Goal: Find contact information: Find contact information

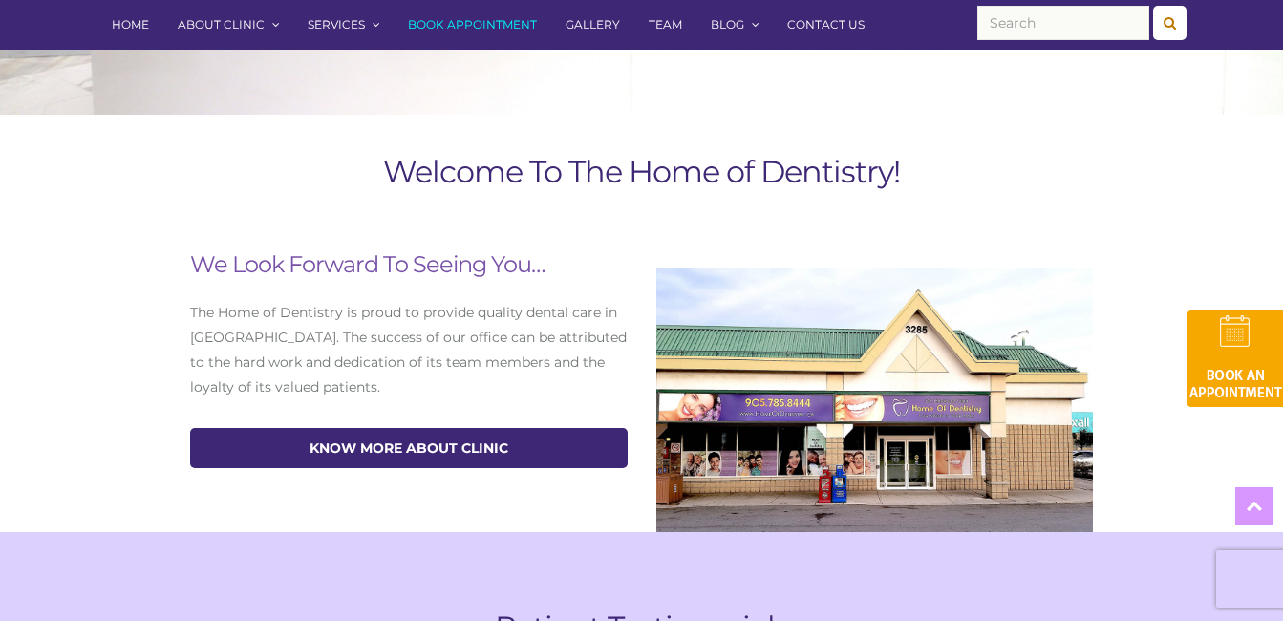
scroll to position [669, 0]
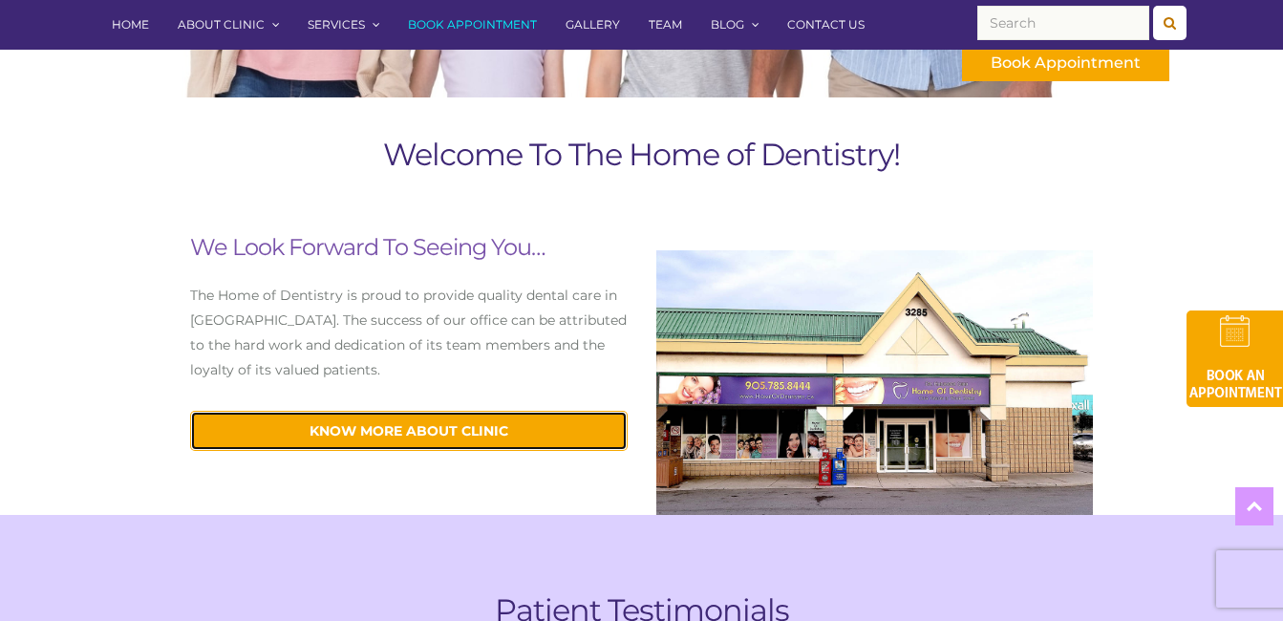
click at [422, 428] on link "know more about Clinic" at bounding box center [408, 431] width 437 height 40
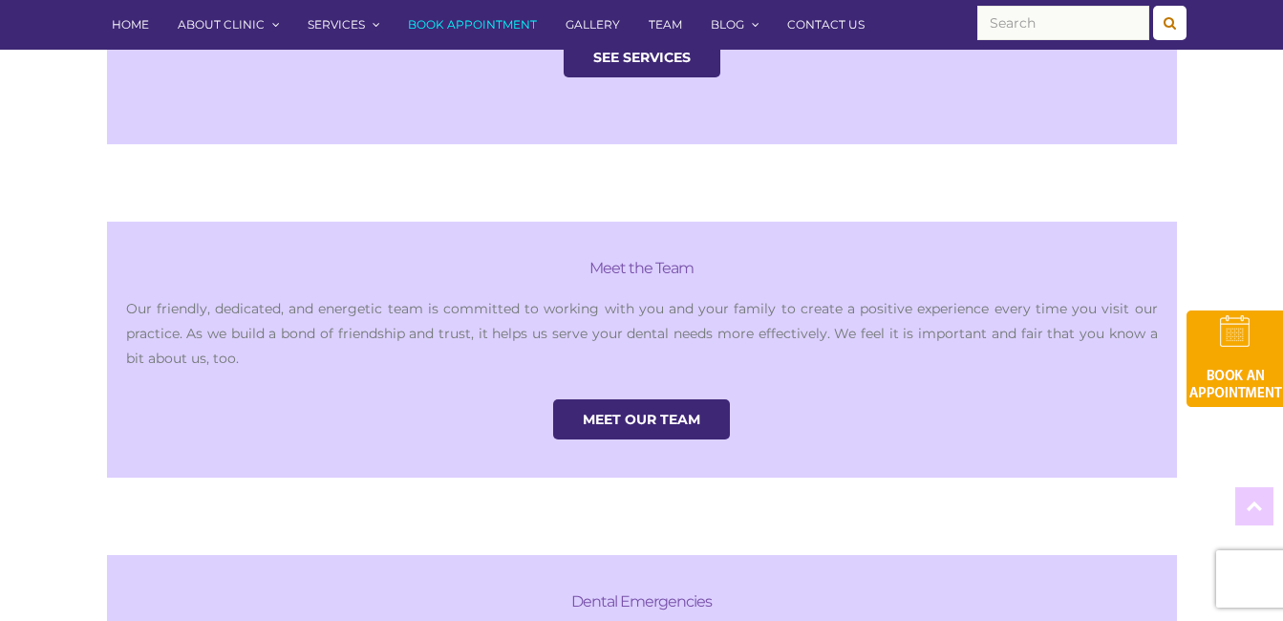
scroll to position [2197, 0]
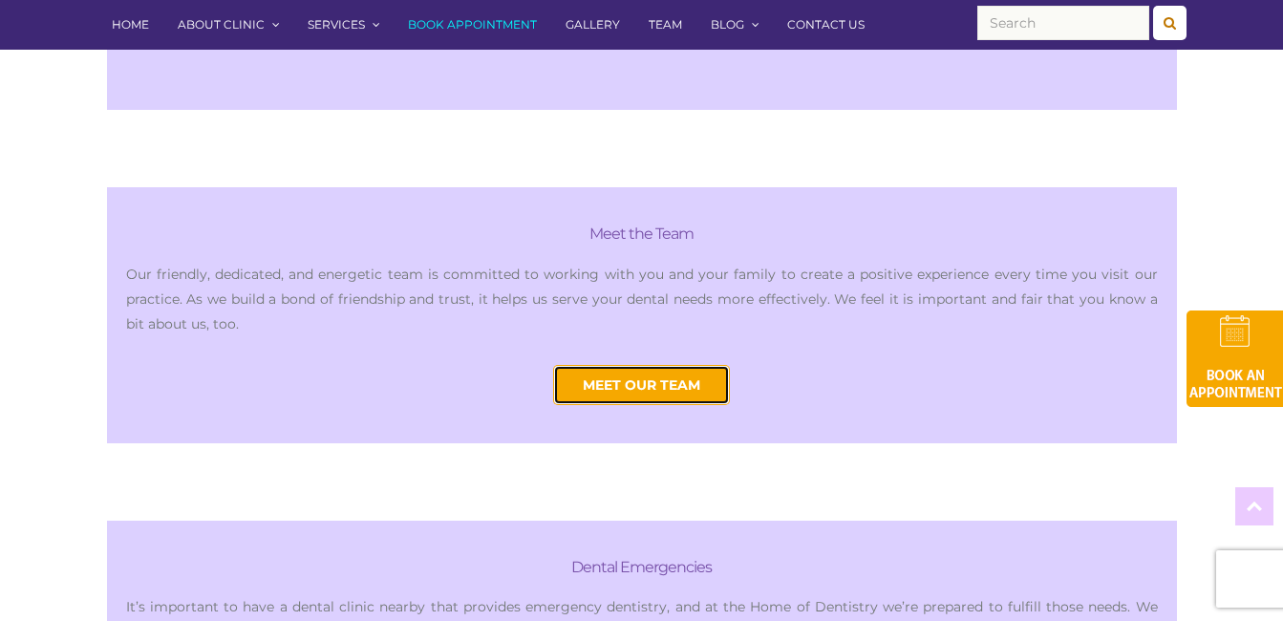
click at [611, 365] on link "Meet Our Team" at bounding box center [641, 385] width 177 height 40
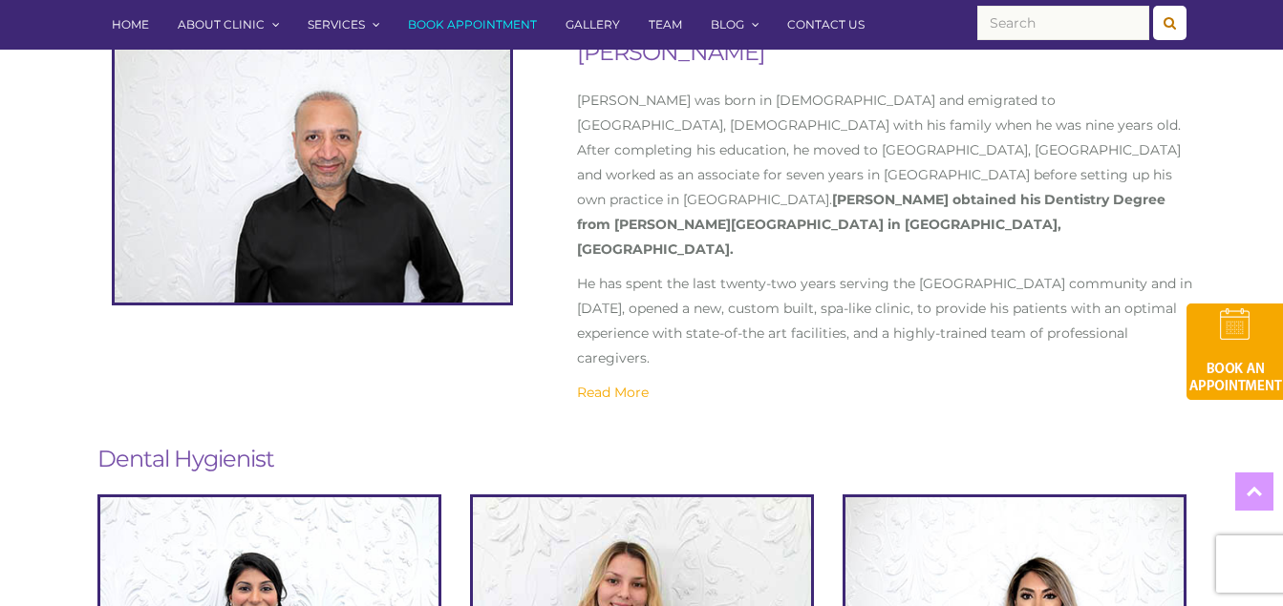
scroll to position [573, 0]
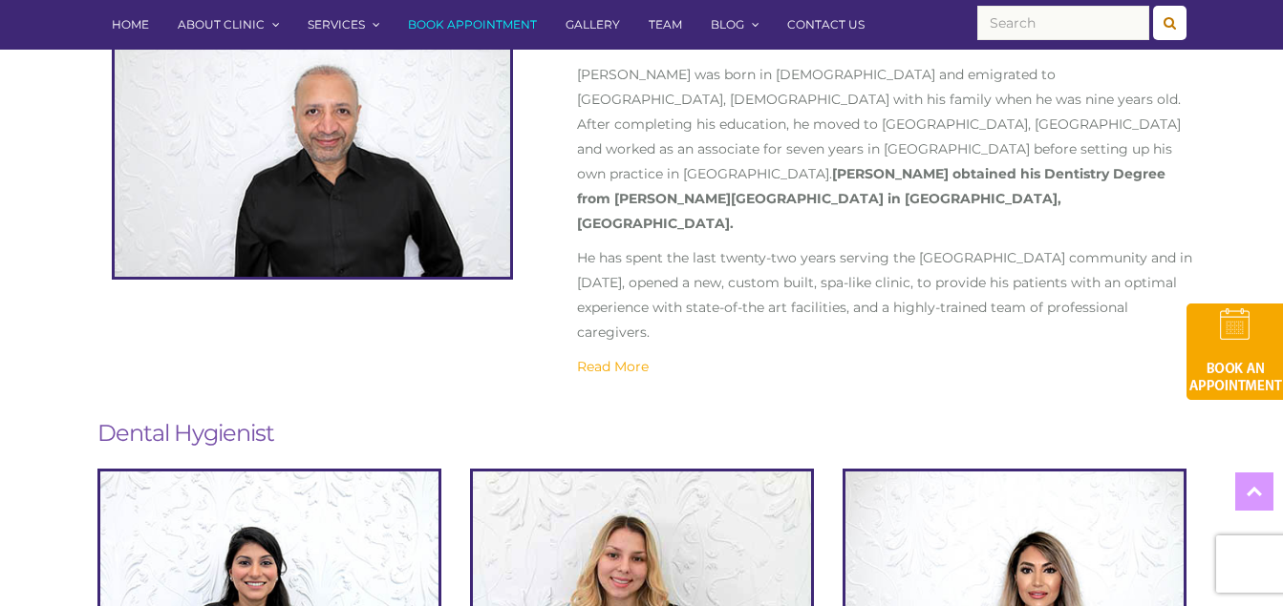
click at [621, 358] on link "Read More" at bounding box center [613, 366] width 72 height 17
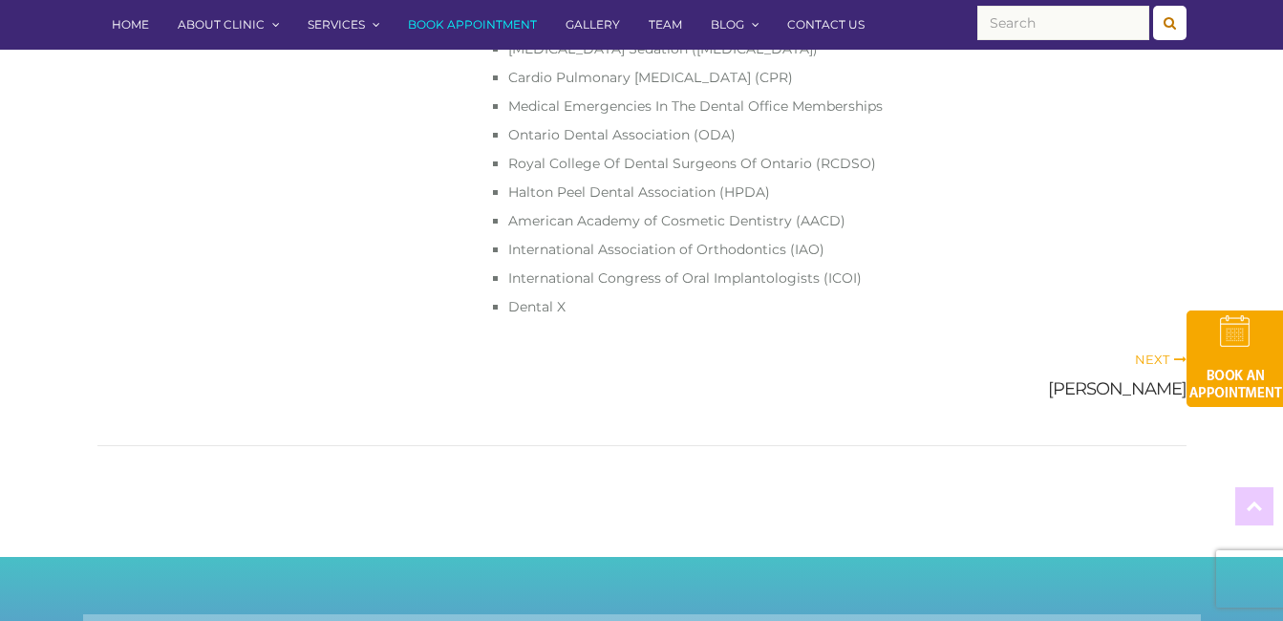
scroll to position [1433, 0]
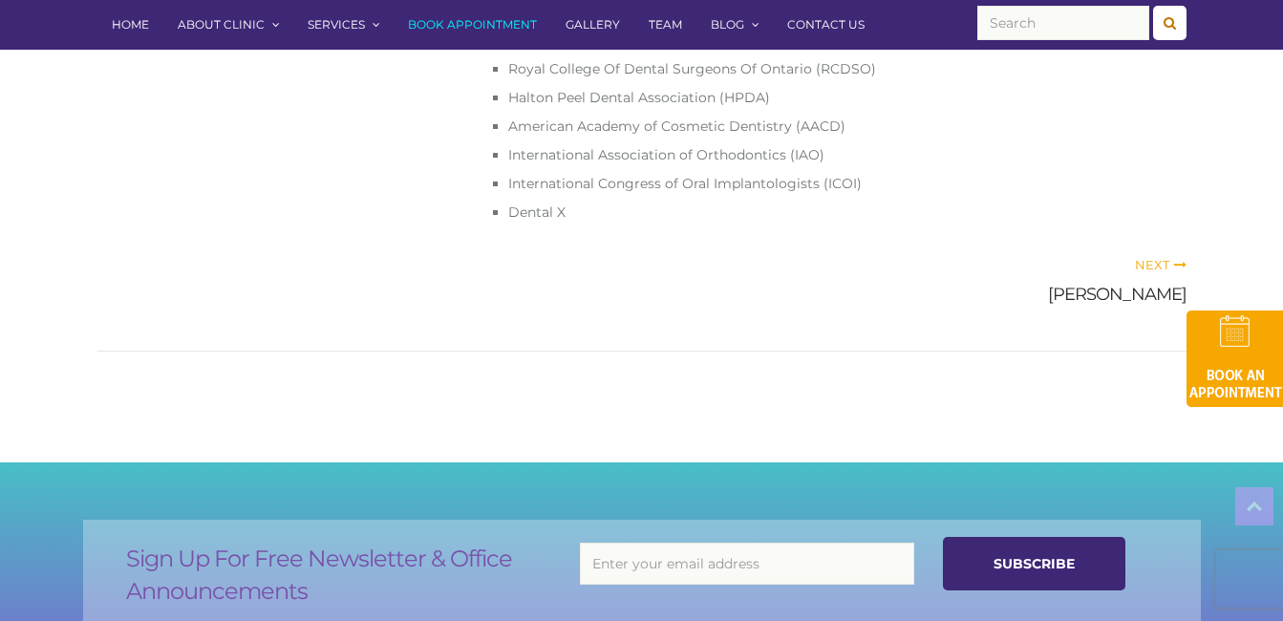
click at [1150, 257] on span "Next" at bounding box center [1161, 264] width 52 height 15
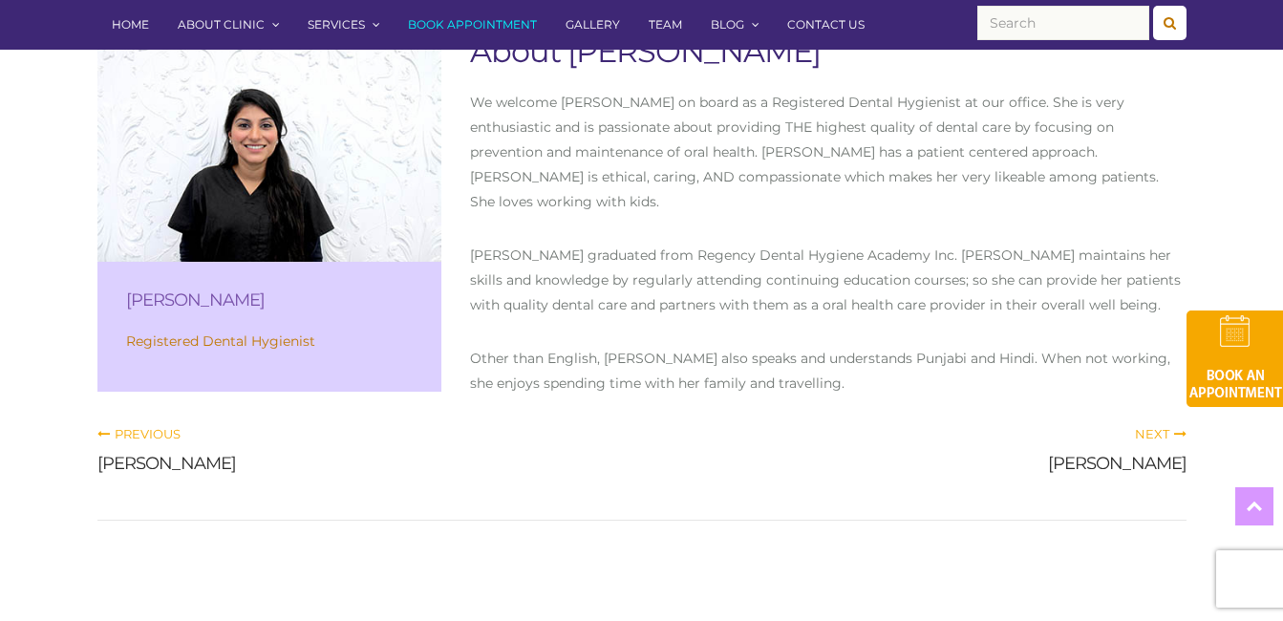
scroll to position [382, 0]
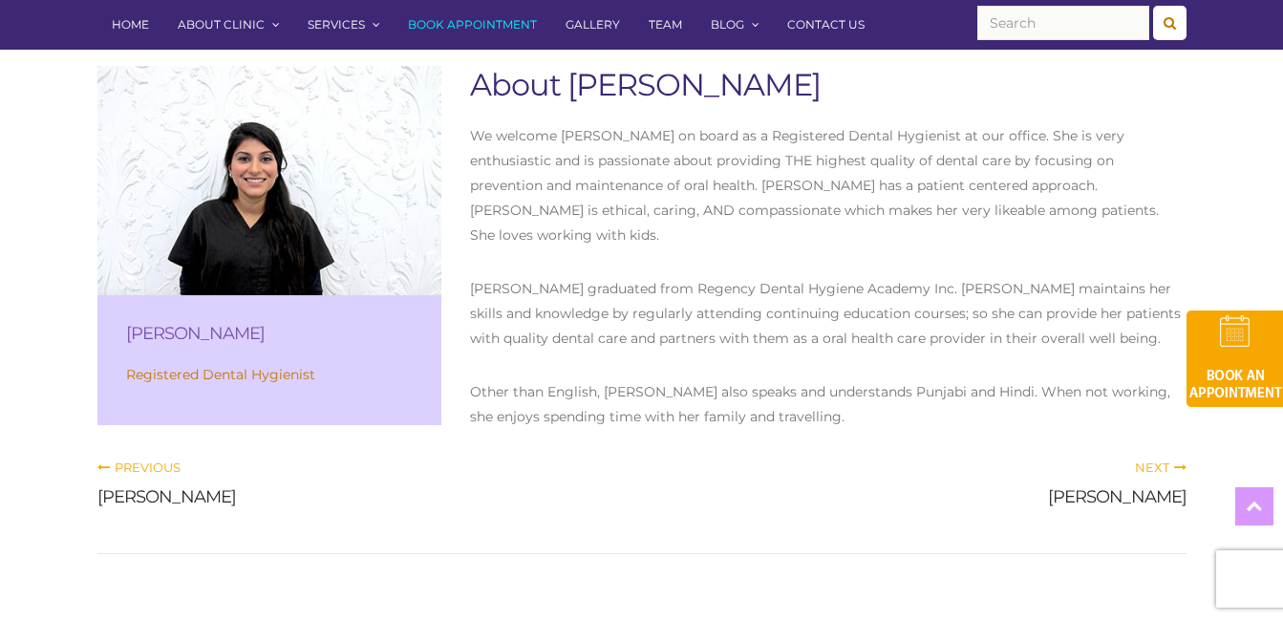
click at [1159, 460] on span "Next" at bounding box center [1161, 466] width 52 height 15
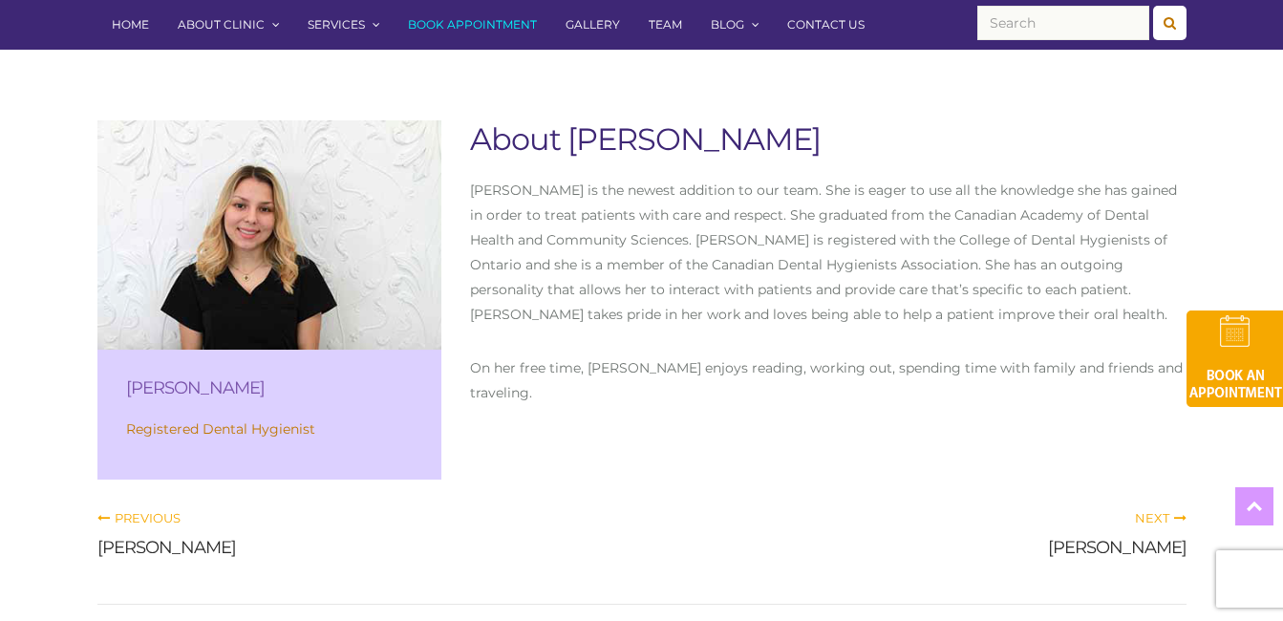
scroll to position [287, 0]
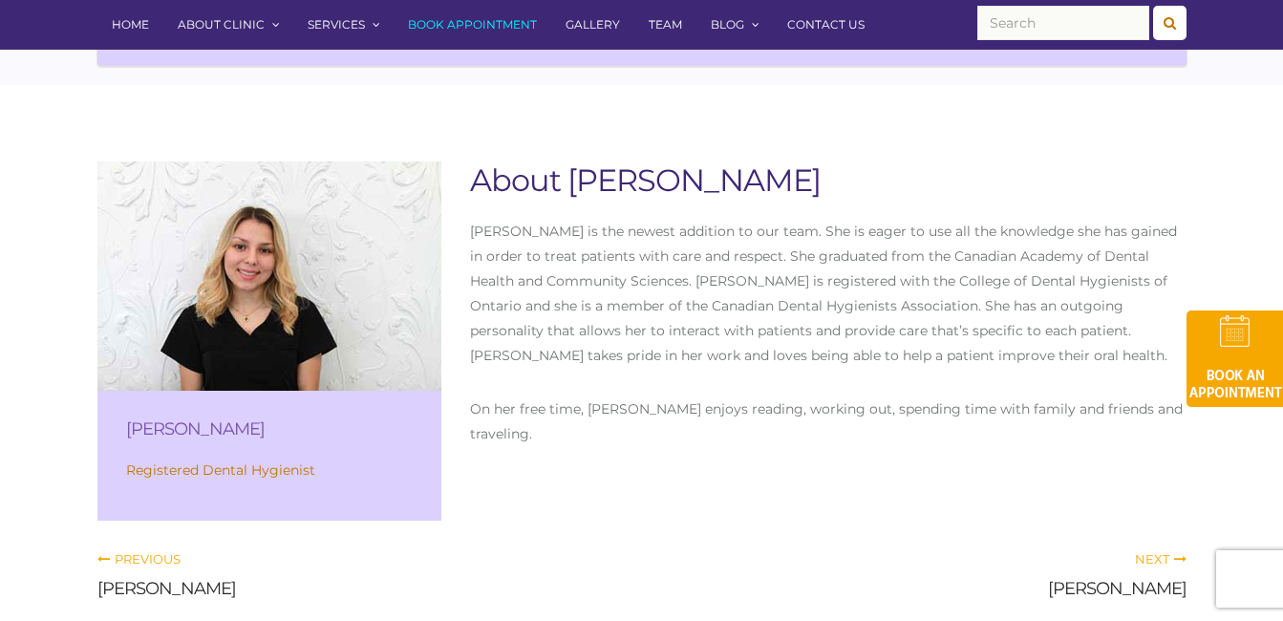
click at [1137, 556] on span "Next" at bounding box center [1161, 558] width 52 height 15
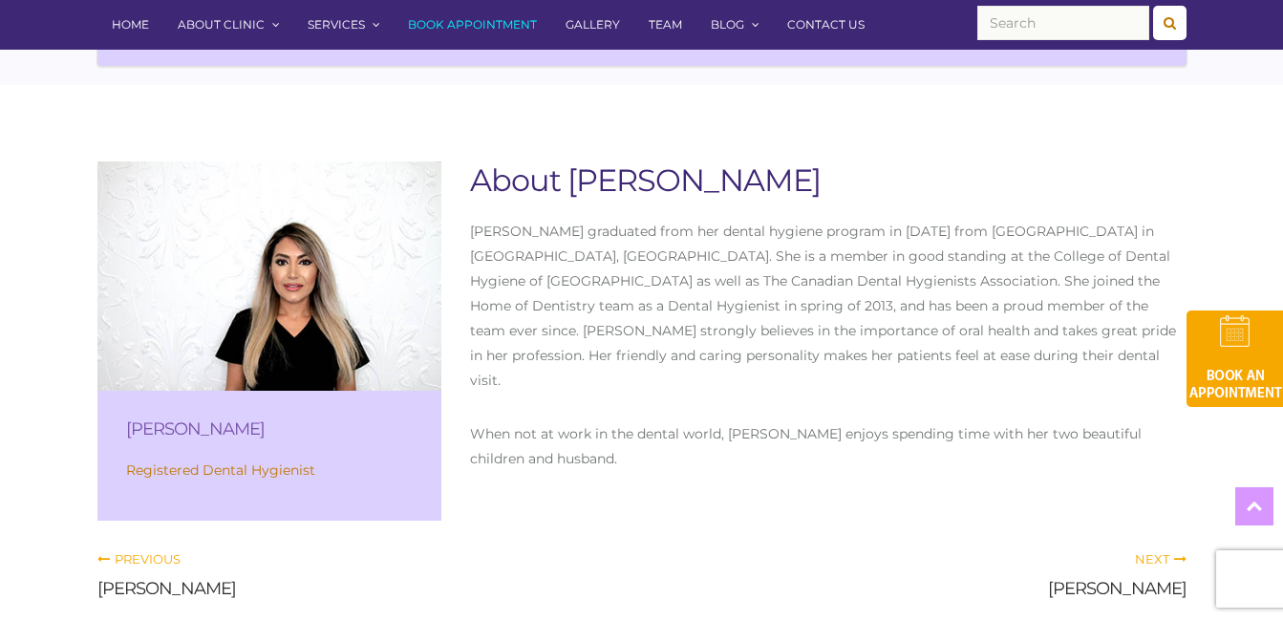
scroll to position [382, 0]
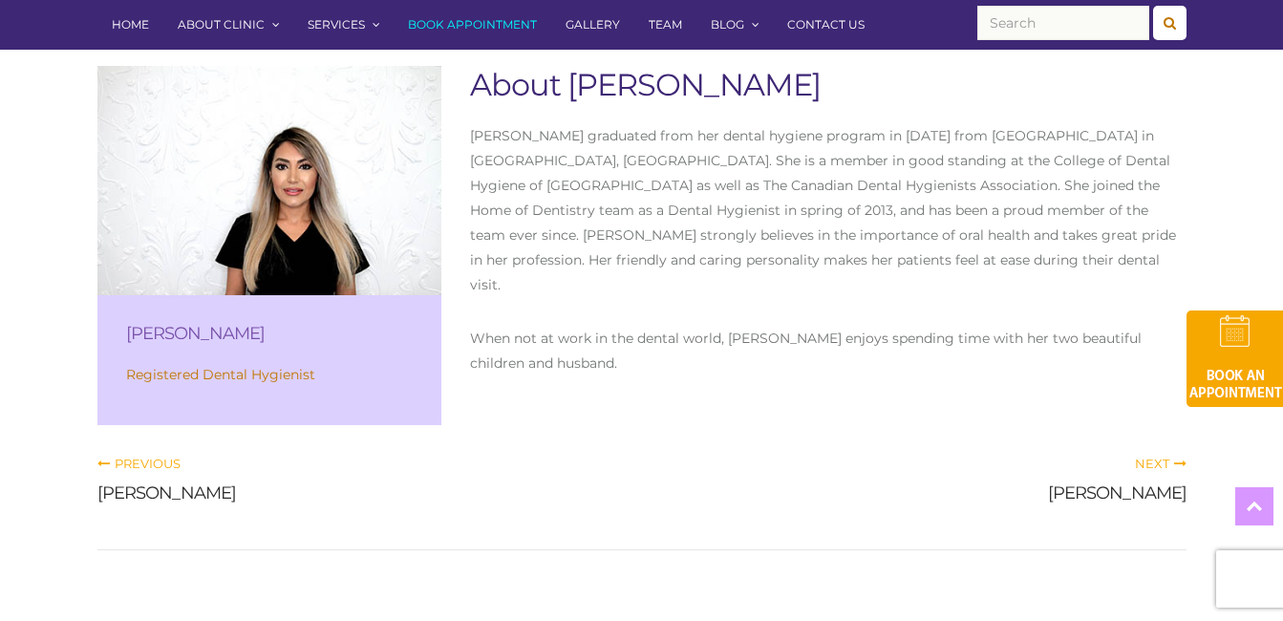
click at [1176, 464] on icon at bounding box center [1177, 463] width 17 height 12
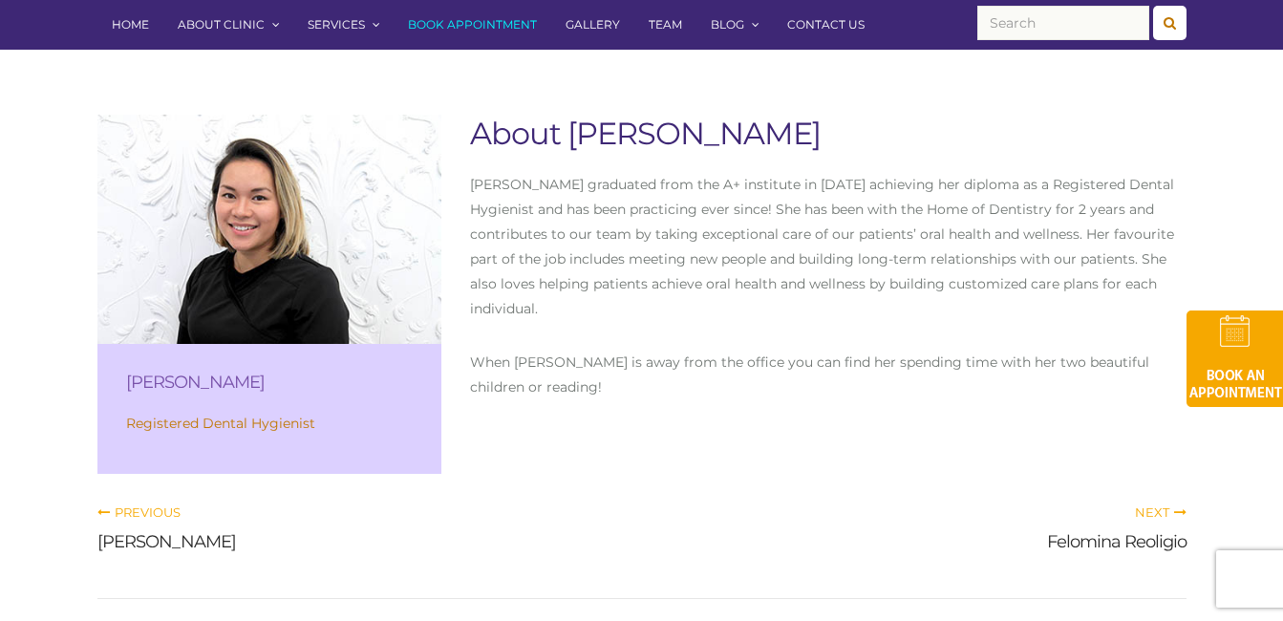
scroll to position [382, 0]
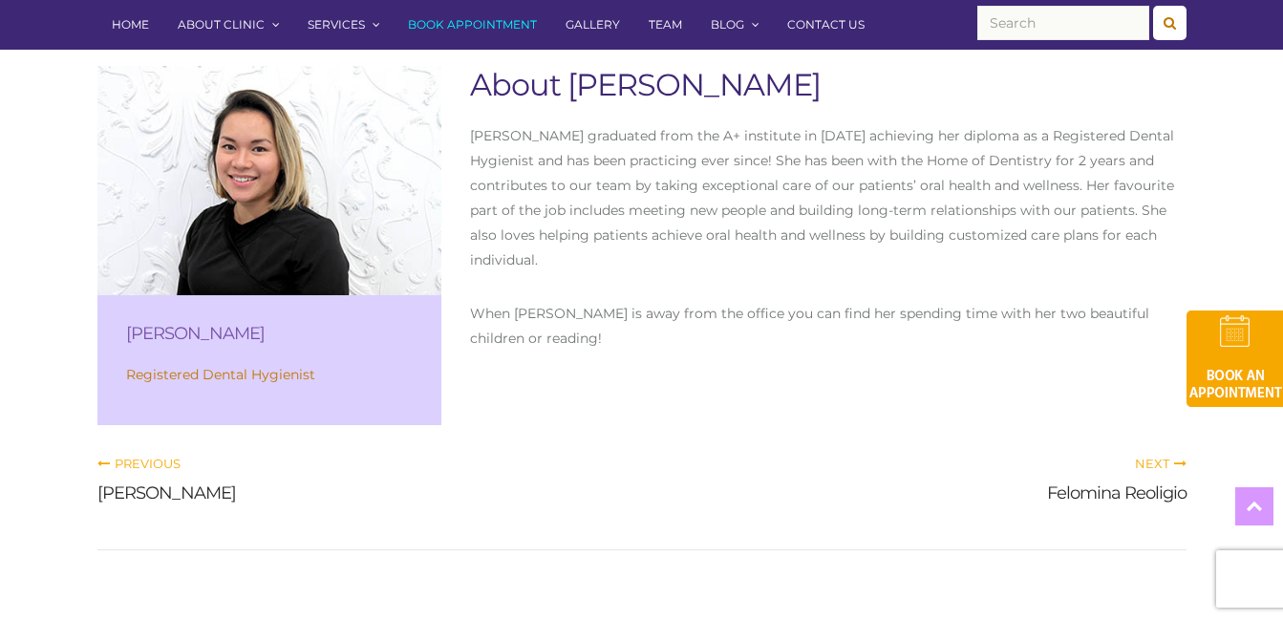
click at [1159, 459] on span "Next" at bounding box center [1161, 463] width 52 height 15
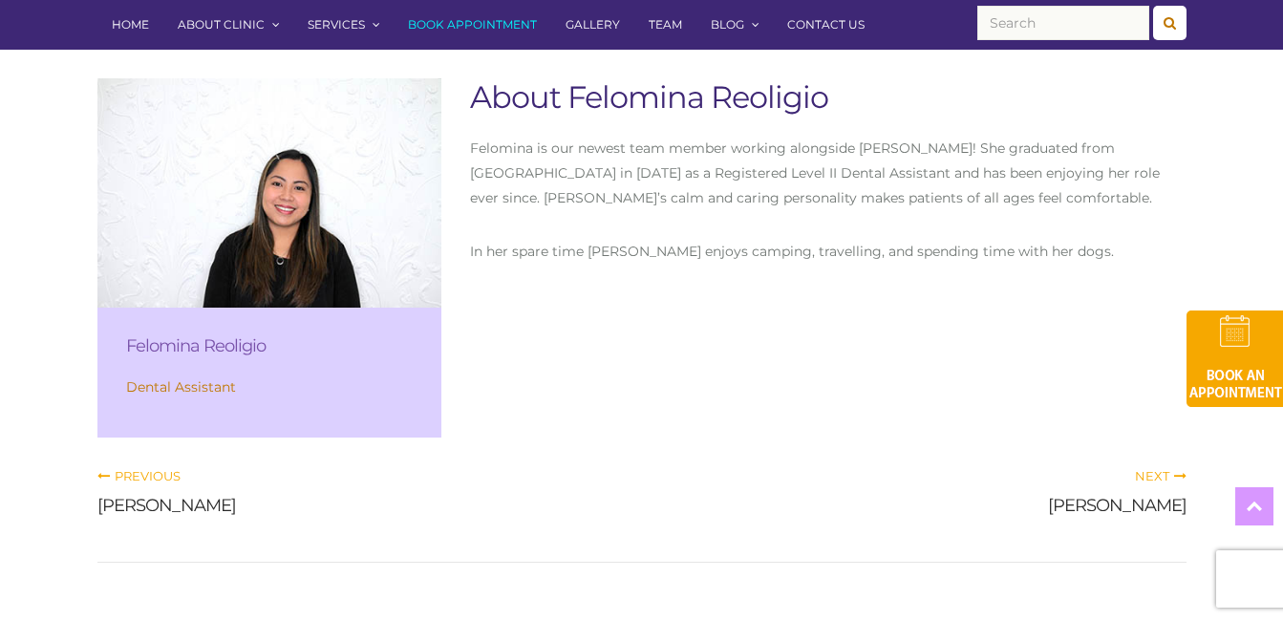
scroll to position [382, 0]
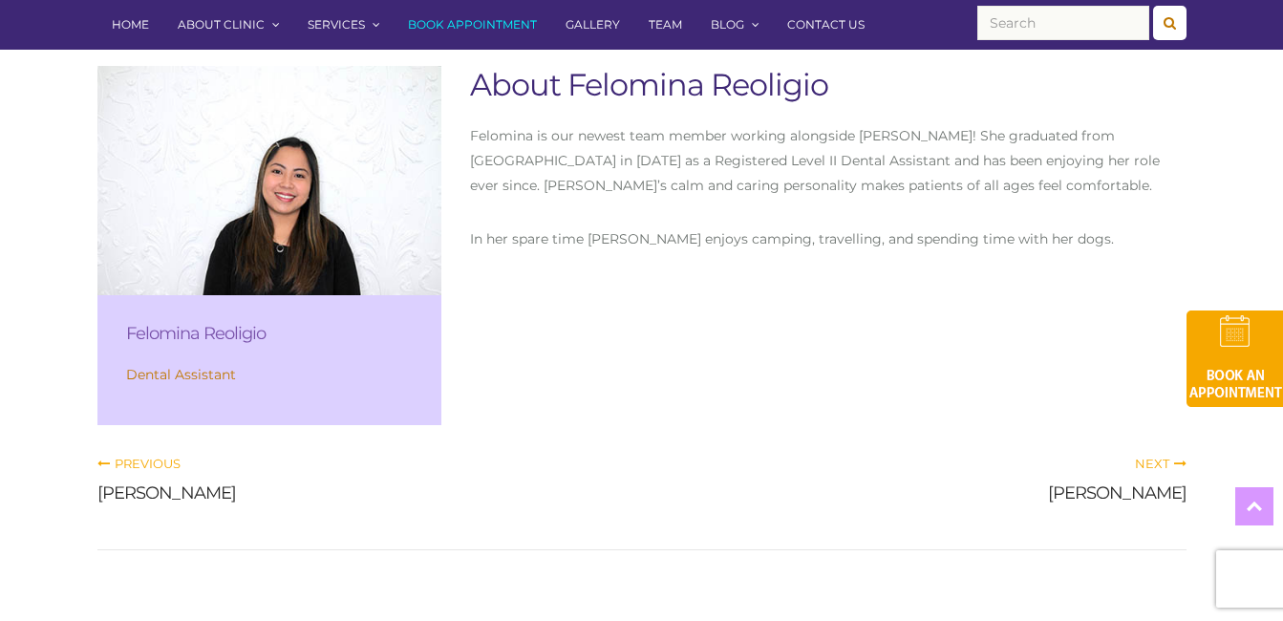
click at [1161, 463] on span "Next" at bounding box center [1161, 463] width 52 height 15
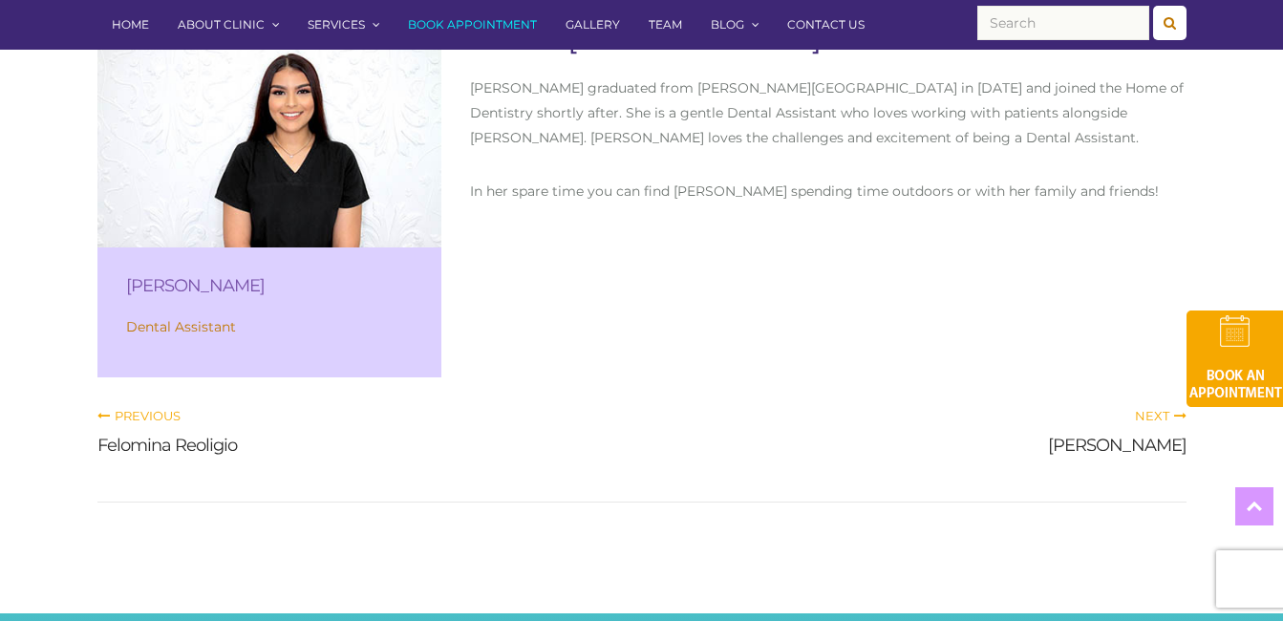
scroll to position [478, 0]
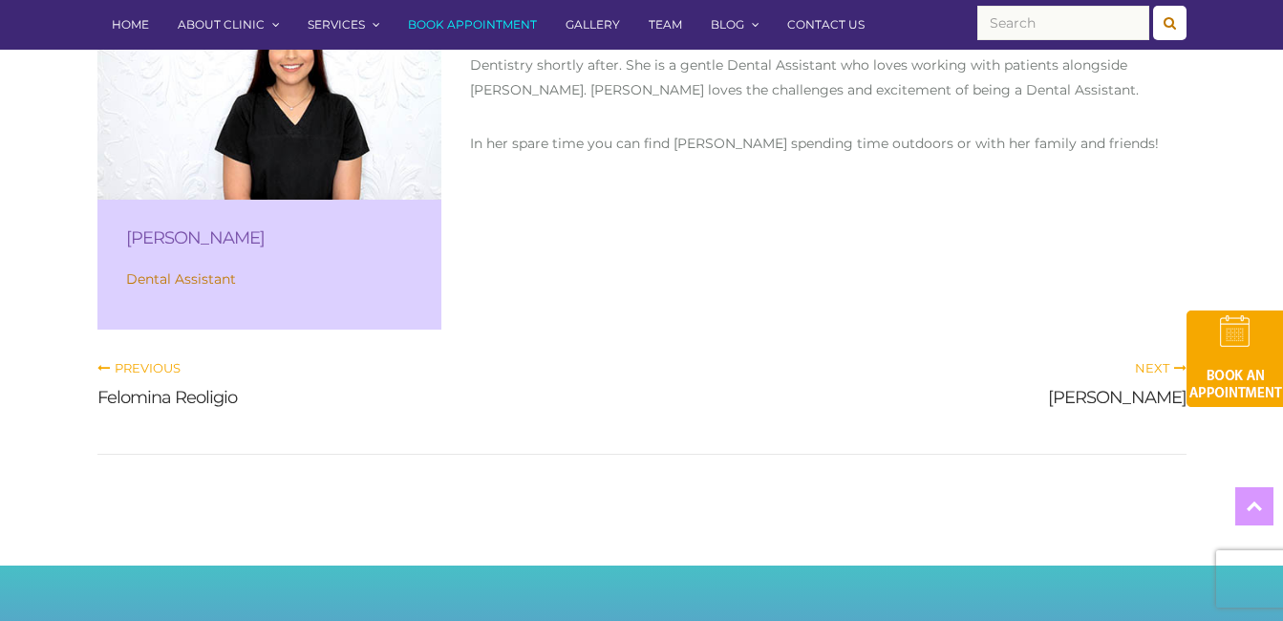
click at [1128, 367] on div "Next [PERSON_NAME]" at bounding box center [921, 392] width 559 height 68
click at [1125, 395] on link "[PERSON_NAME]" at bounding box center [1117, 397] width 138 height 21
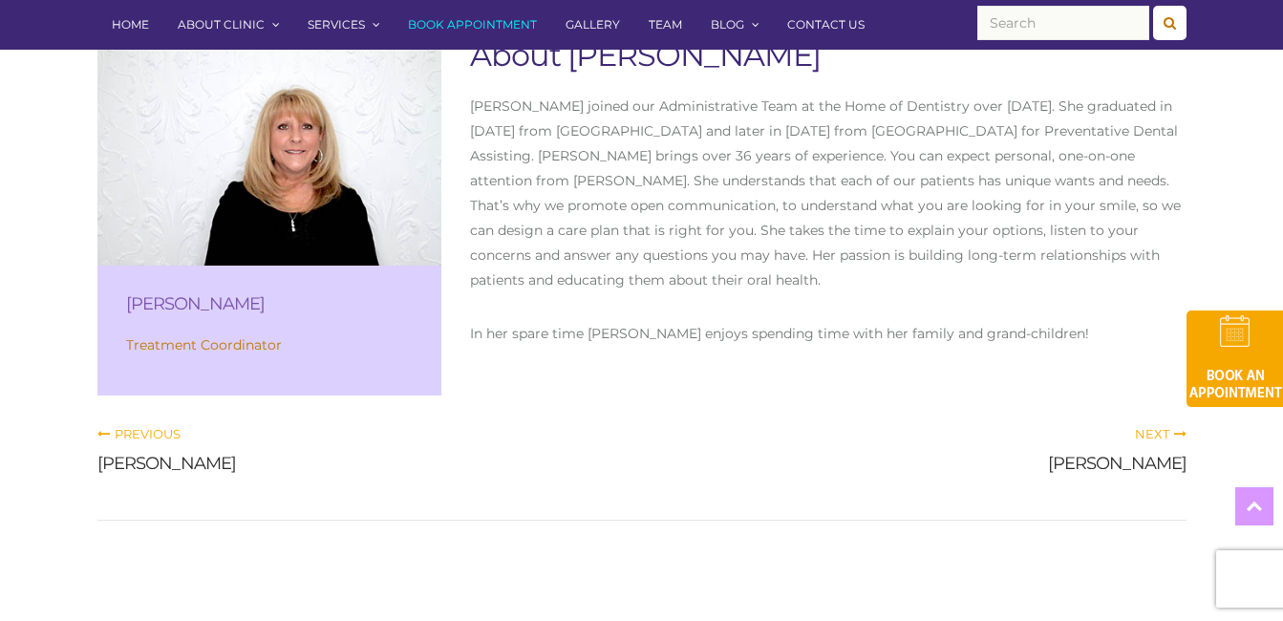
scroll to position [382, 0]
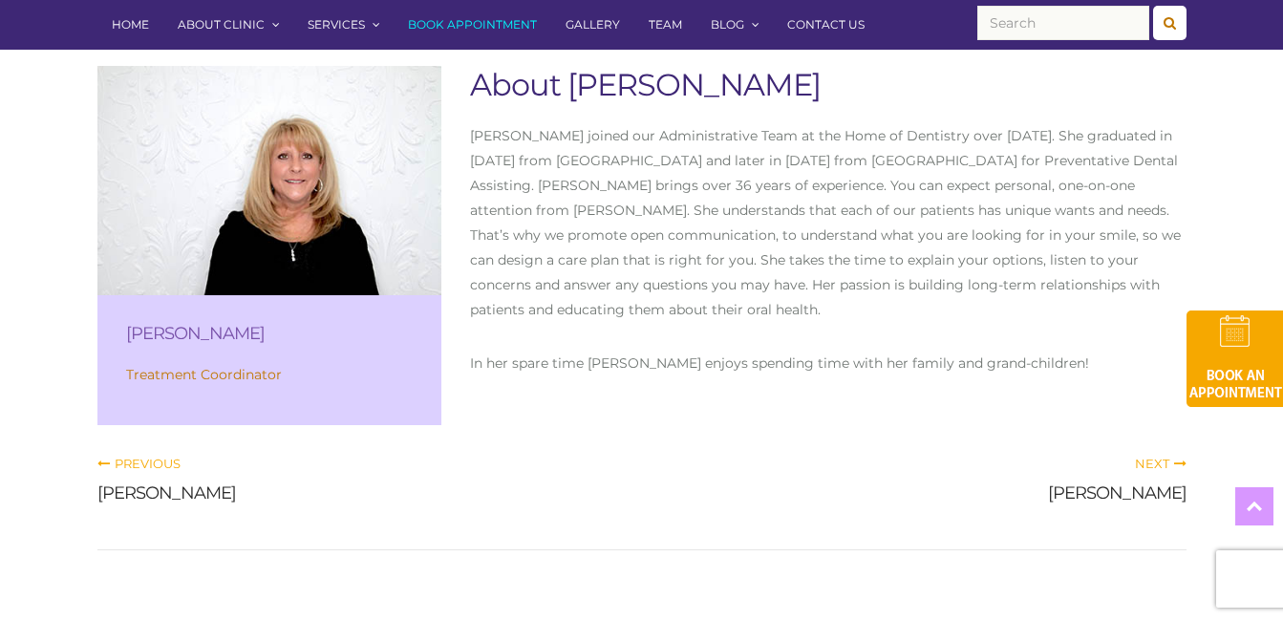
click at [1166, 457] on span "Next" at bounding box center [1161, 463] width 52 height 15
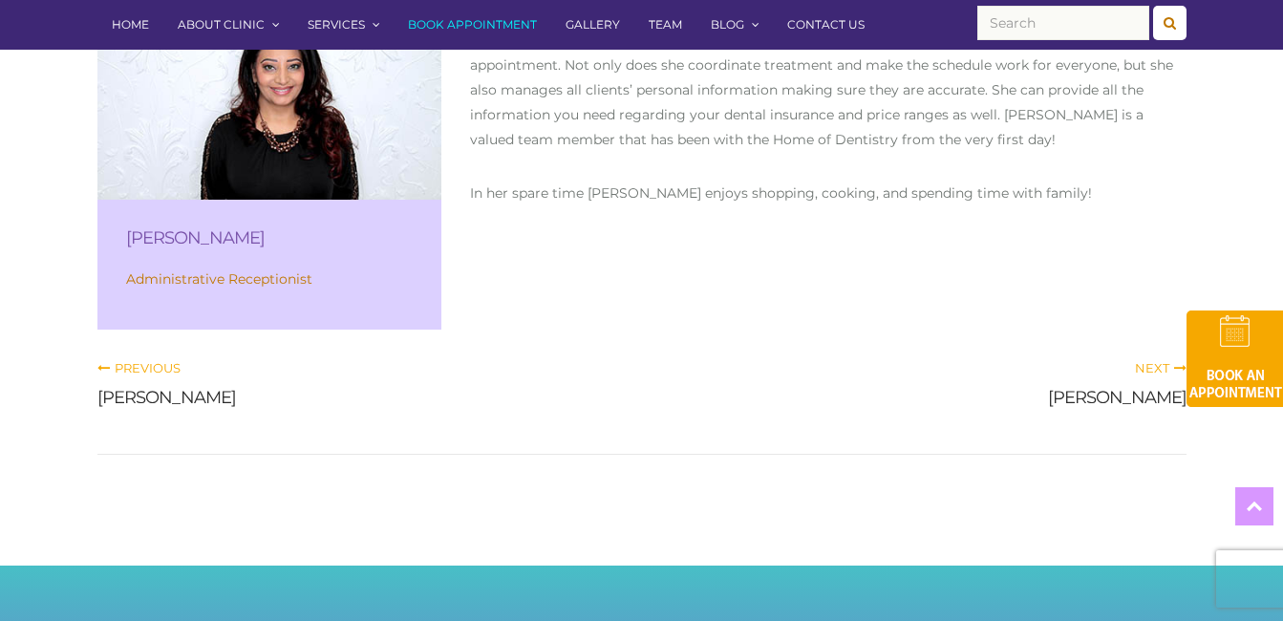
scroll to position [382, 0]
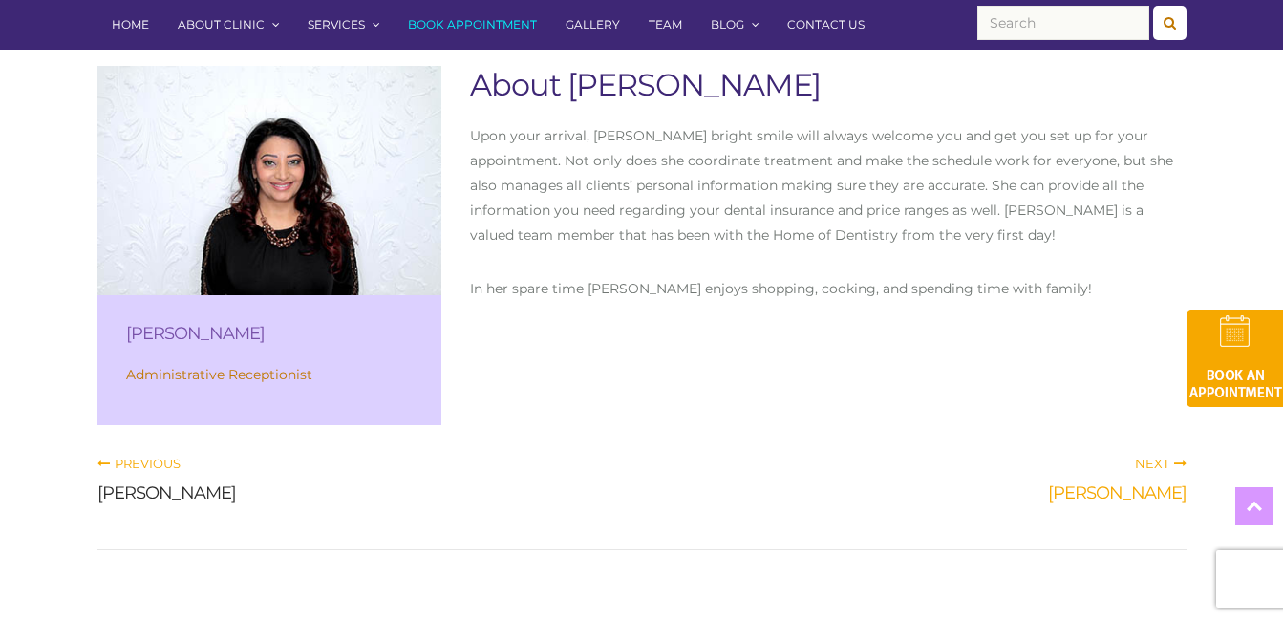
click at [1115, 495] on link "[PERSON_NAME]" at bounding box center [1117, 492] width 138 height 21
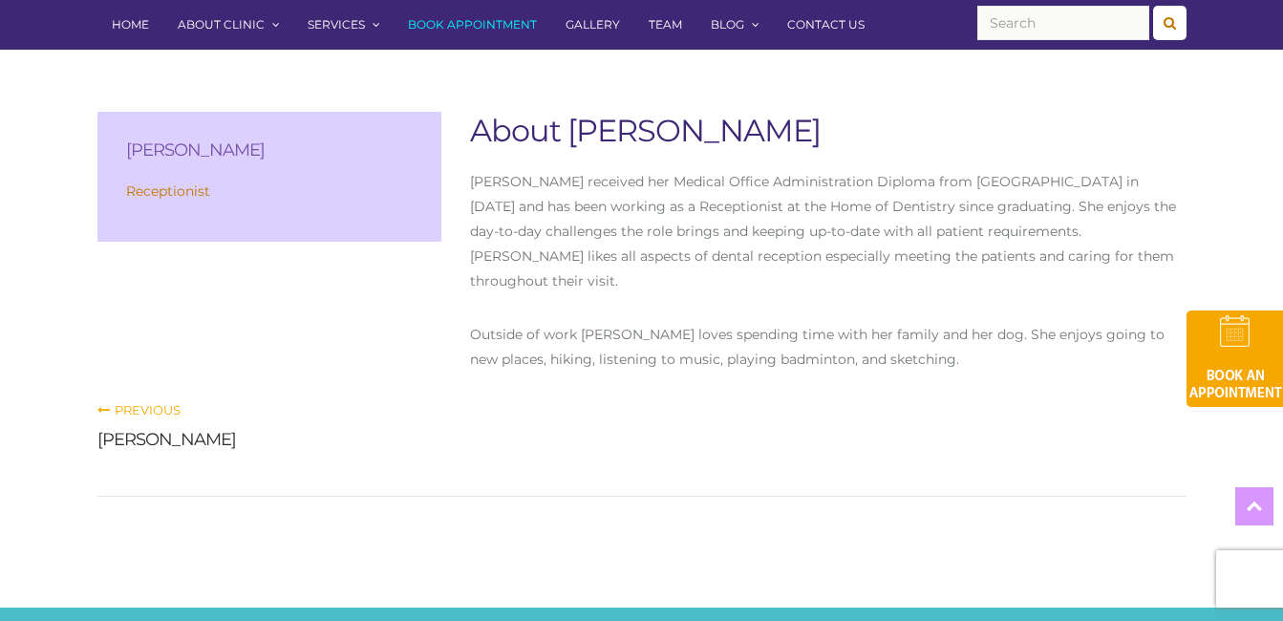
scroll to position [287, 0]
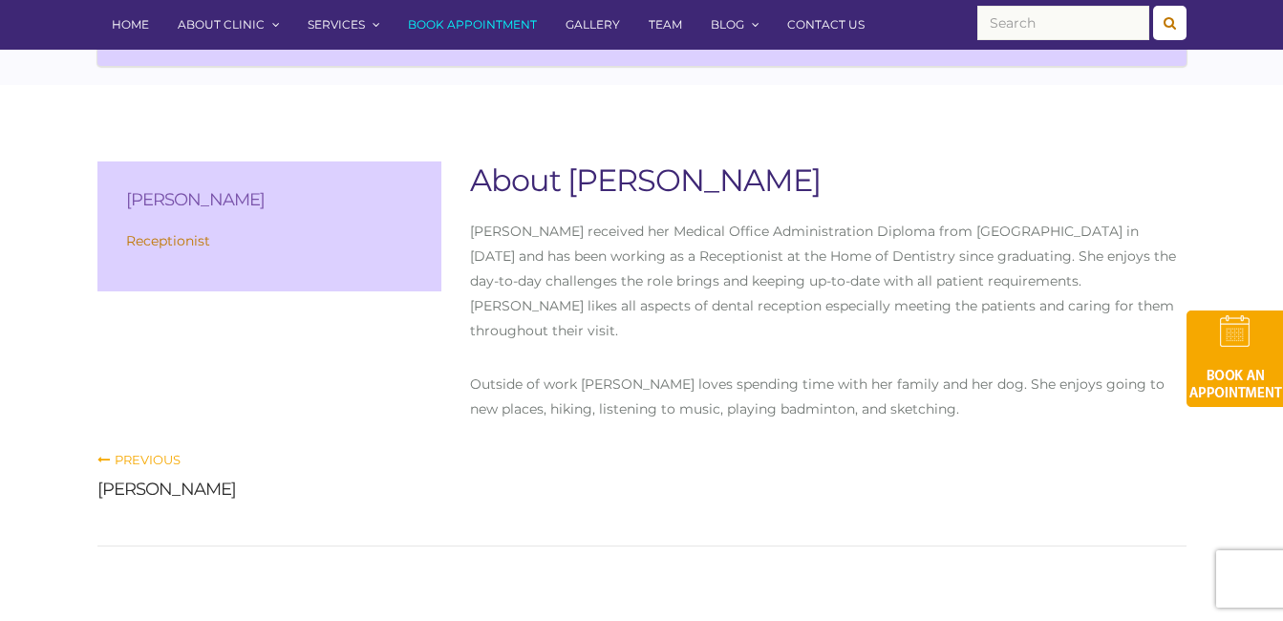
click at [174, 452] on span "Previous" at bounding box center [138, 459] width 83 height 15
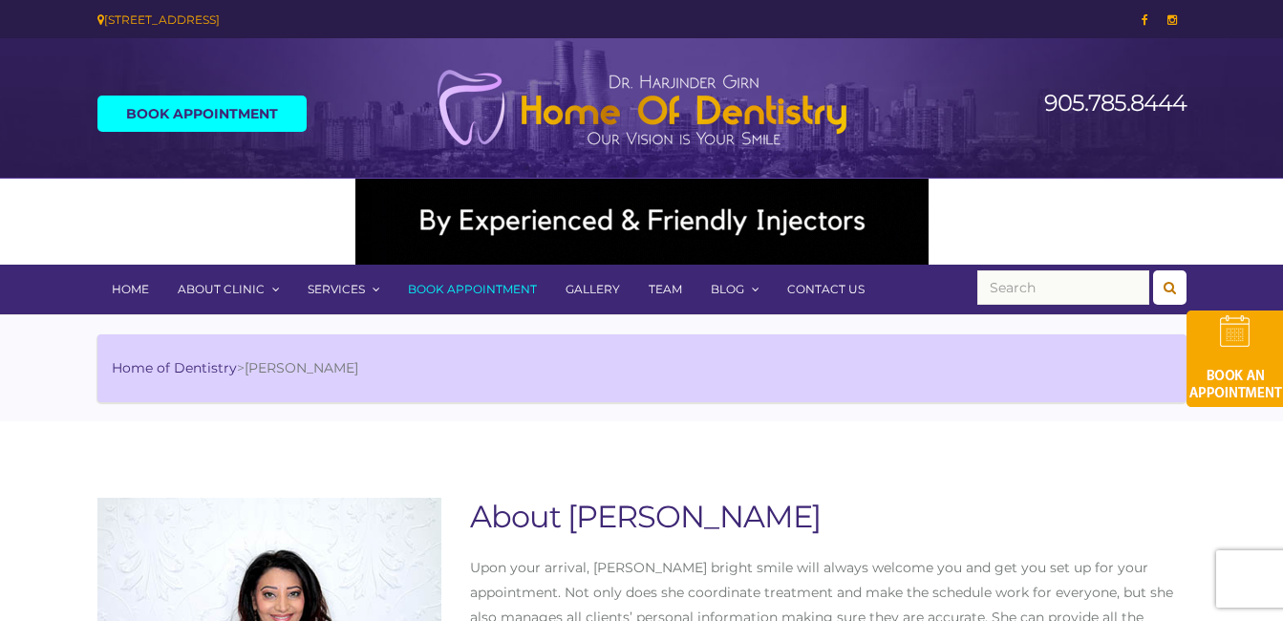
click at [818, 286] on link "Contact Us" at bounding box center [826, 290] width 106 height 50
